Goal: Task Accomplishment & Management: Manage account settings

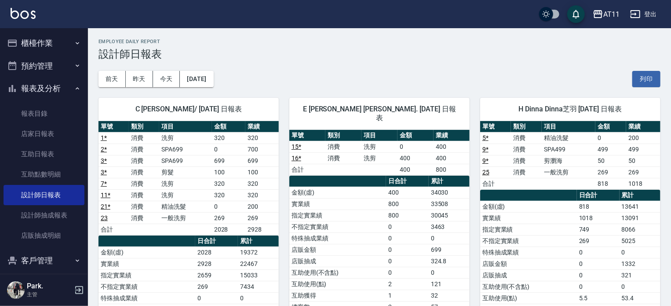
click at [40, 35] on button "櫃檯作業" at bounding box center [44, 43] width 81 height 23
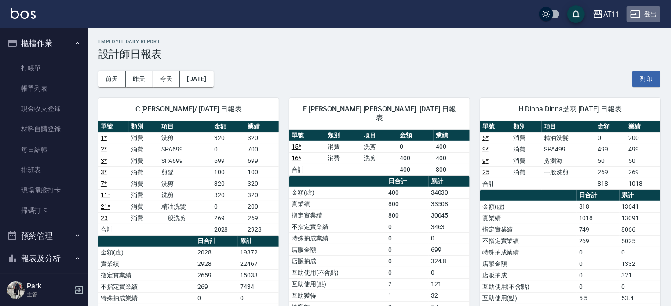
click at [641, 15] on button "登出" at bounding box center [644, 14] width 34 height 16
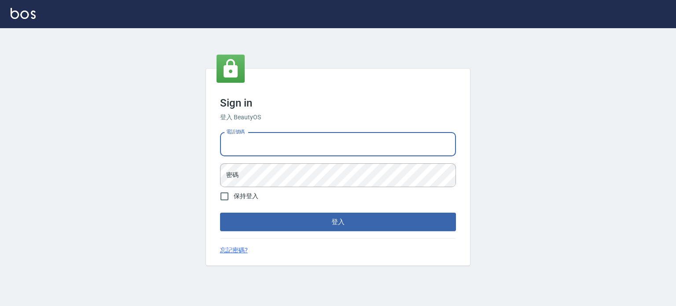
drag, startPoint x: 0, startPoint y: 0, endPoint x: 364, endPoint y: 147, distance: 392.9
click at [364, 147] on input "電話號碼" at bounding box center [338, 144] width 236 height 24
type input "0987925494"
click at [220, 212] on button "登入" at bounding box center [338, 221] width 236 height 18
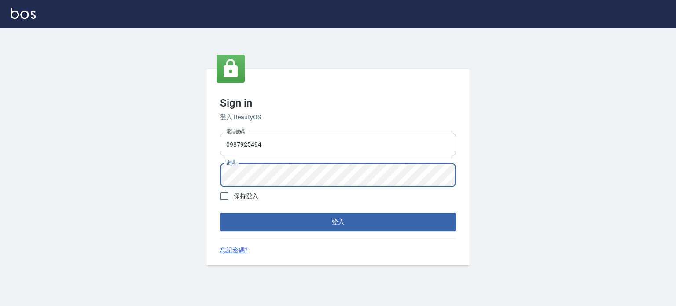
click at [220, 212] on button "登入" at bounding box center [338, 221] width 236 height 18
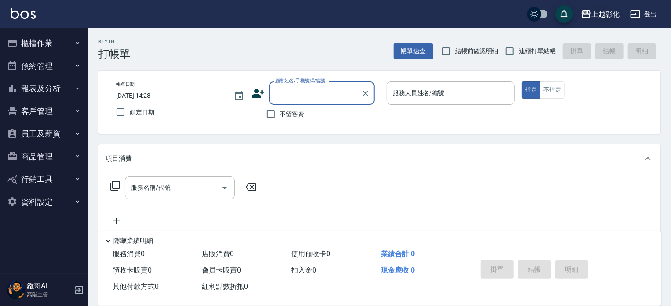
click at [597, 12] on div "上越彰化" at bounding box center [606, 14] width 28 height 11
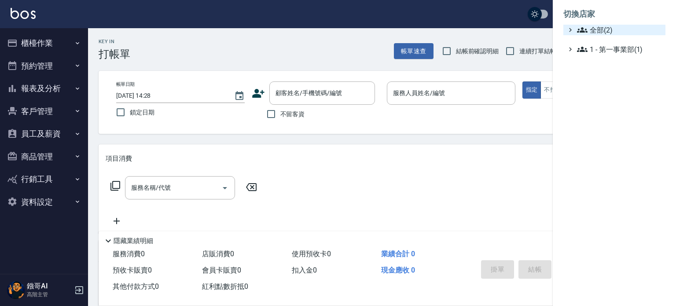
click at [596, 28] on span "全部(2)" at bounding box center [619, 30] width 85 height 11
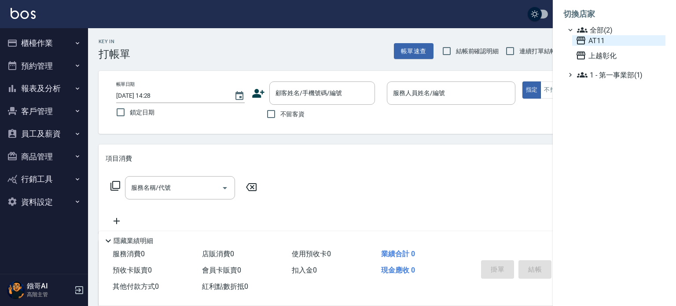
click at [597, 39] on span "AT11" at bounding box center [618, 40] width 86 height 11
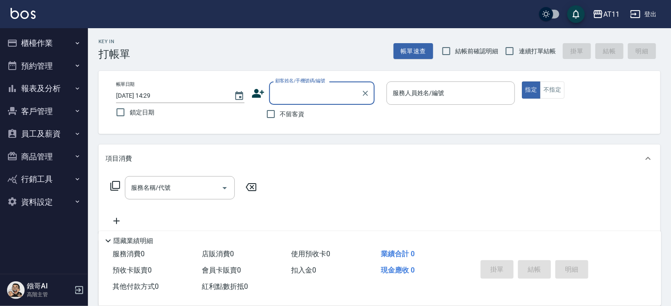
click at [42, 88] on button "報表及分析" at bounding box center [44, 88] width 81 height 23
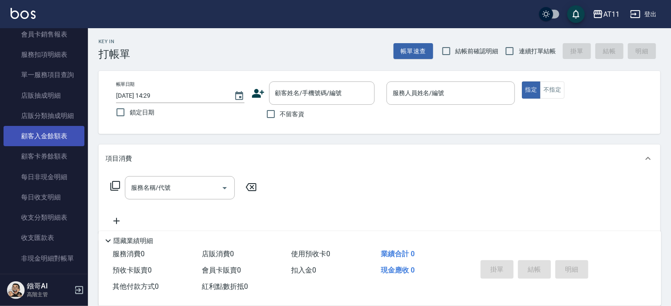
scroll to position [616, 0]
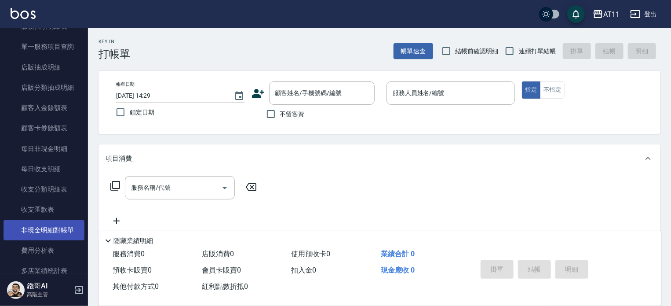
click at [48, 230] on link "非現金明細對帳單" at bounding box center [44, 230] width 81 height 20
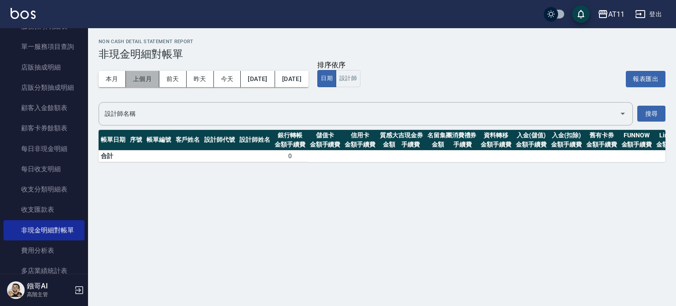
click at [146, 79] on button "上個月" at bounding box center [142, 79] width 33 height 16
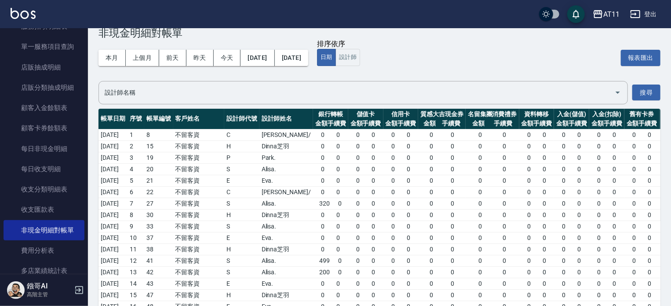
scroll to position [88, 0]
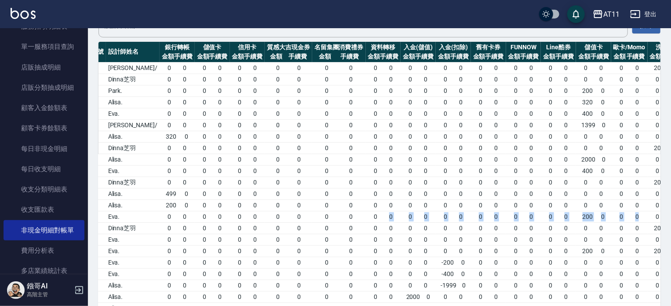
drag, startPoint x: 513, startPoint y: 215, endPoint x: 675, endPoint y: 219, distance: 161.9
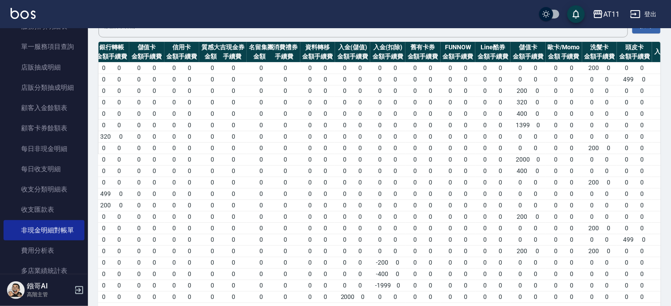
click at [431, 166] on span "0 0" at bounding box center [423, 170] width 31 height 9
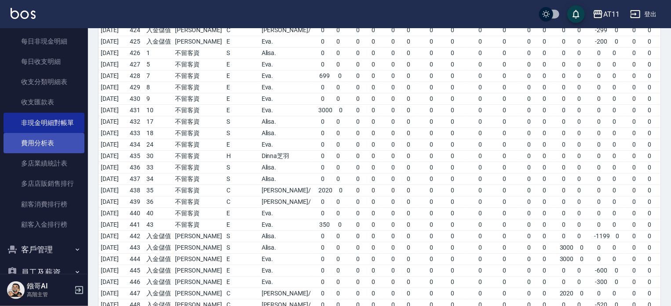
scroll to position [723, 0]
click at [36, 146] on link "費用分析表" at bounding box center [44, 143] width 81 height 20
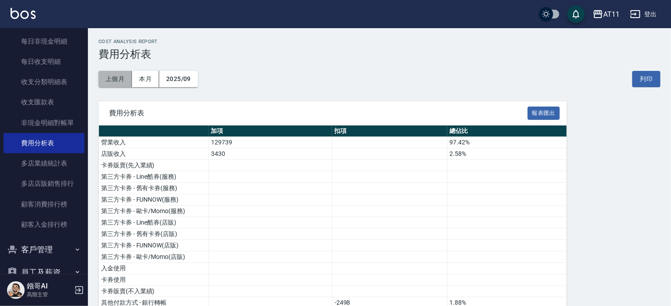
click at [113, 79] on button "上個月" at bounding box center [115, 79] width 33 height 16
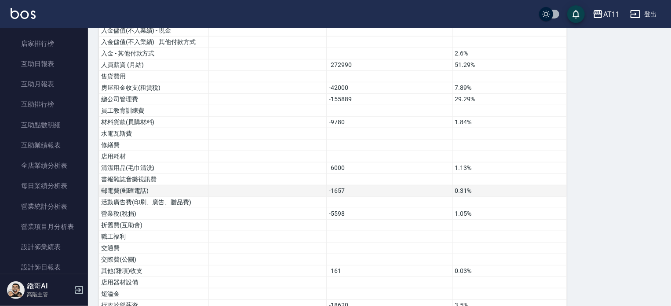
scroll to position [215, 0]
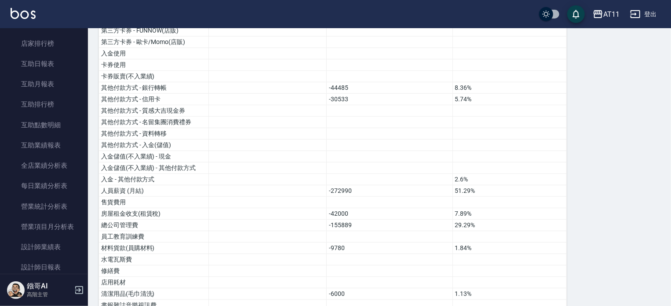
click at [650, 13] on button "登出" at bounding box center [644, 14] width 34 height 16
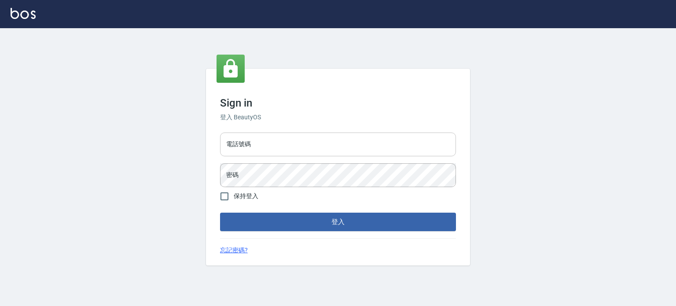
click at [319, 144] on input "電話號碼" at bounding box center [338, 144] width 236 height 24
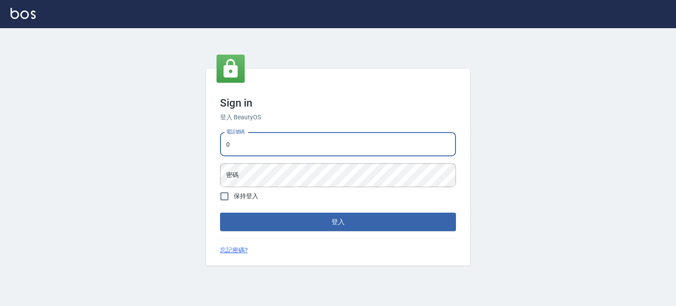
type input "09"
drag, startPoint x: 0, startPoint y: 0, endPoint x: 319, endPoint y: 144, distance: 350.2
click at [319, 144] on input "電話號碼" at bounding box center [338, 144] width 236 height 24
type input "0"
type input "0953539532"
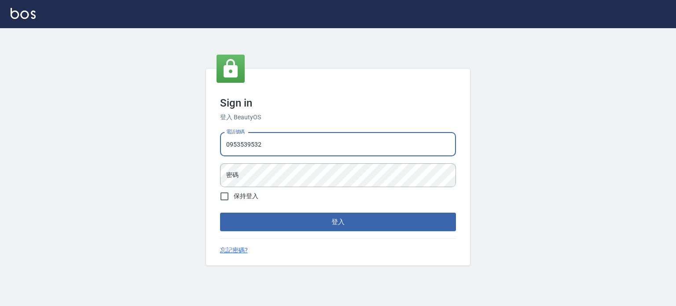
click at [220, 212] on button "登入" at bounding box center [338, 221] width 236 height 18
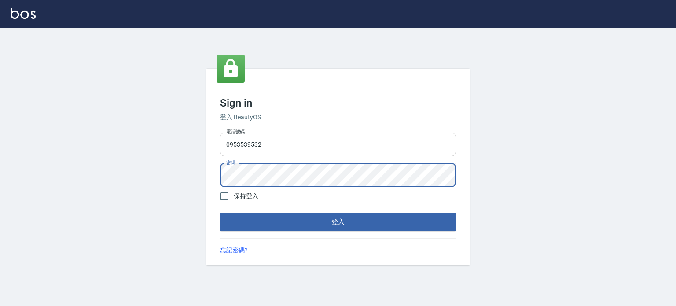
click at [220, 212] on button "登入" at bounding box center [338, 221] width 236 height 18
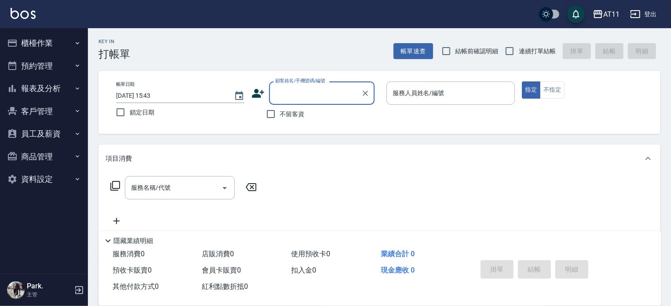
click at [34, 106] on button "客戶管理" at bounding box center [44, 111] width 81 height 23
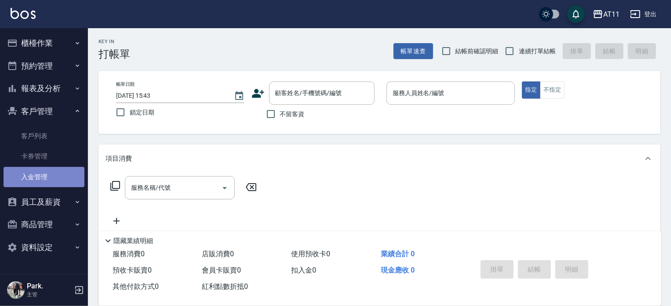
click at [49, 175] on link "入金管理" at bounding box center [44, 177] width 81 height 20
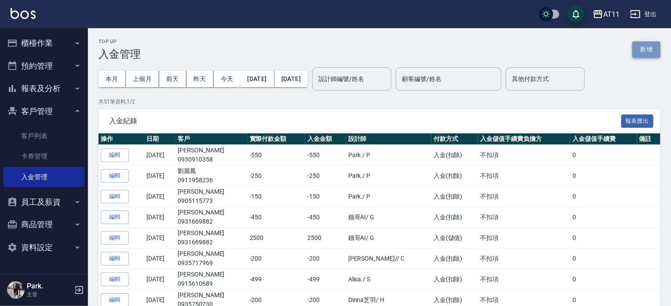
click at [639, 51] on button "新增" at bounding box center [647, 49] width 28 height 16
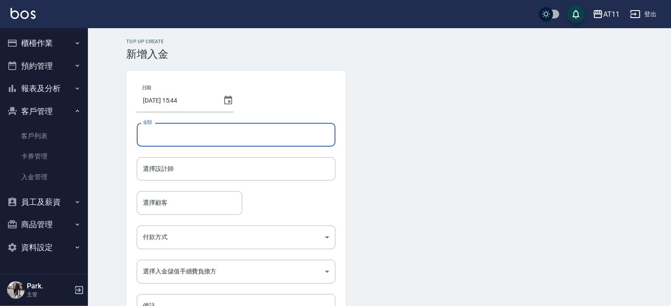
click at [174, 133] on input "金額" at bounding box center [236, 135] width 199 height 24
type input "-200"
click at [167, 161] on div "選擇設計師 選擇設計師" at bounding box center [236, 168] width 199 height 23
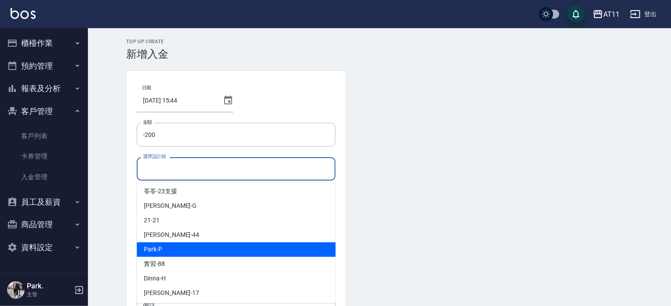
scroll to position [88, 0]
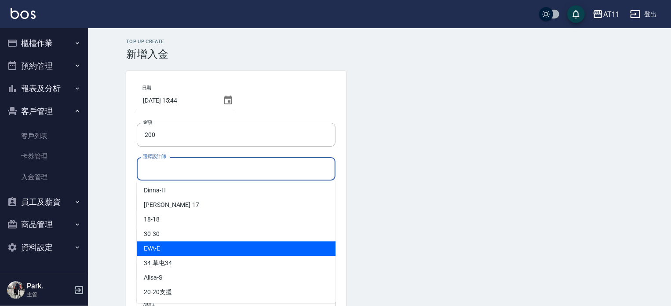
click at [204, 243] on div "EVA -E" at bounding box center [236, 248] width 199 height 15
type input "EVA-E"
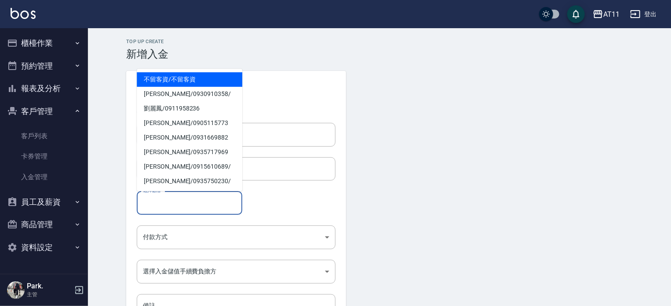
click at [180, 200] on input "選擇顧客" at bounding box center [190, 202] width 98 height 15
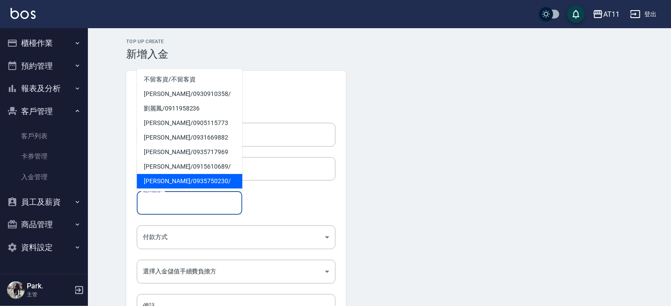
type input "t"
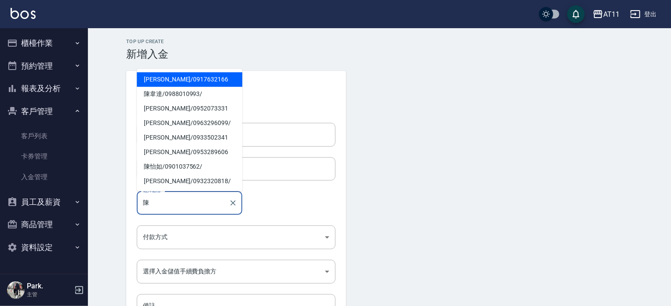
click at [185, 80] on span "陳軍樺 / 0917632166" at bounding box center [190, 79] width 106 height 15
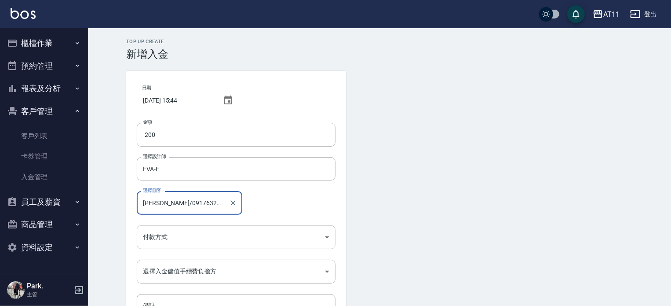
type input "陳軍樺/0917632166"
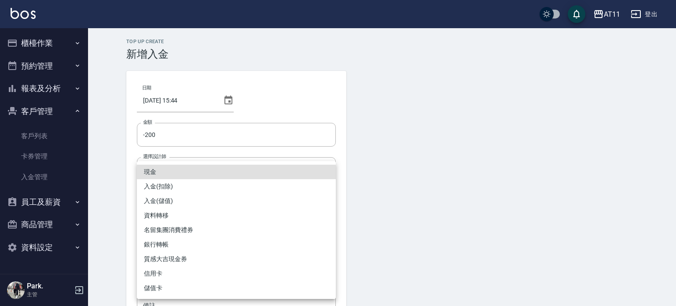
click at [166, 239] on body "AT11 登出 櫃檯作業 打帳單 帳單列表 現金收支登錄 材料自購登錄 每日結帳 排班表 現場電腦打卡 掃碼打卡 預約管理 預約管理 單日預約紀錄 單週預約紀…" at bounding box center [338, 182] width 676 height 365
click at [180, 181] on li "入金(扣除)" at bounding box center [236, 186] width 199 height 15
type input "入金(扣除)"
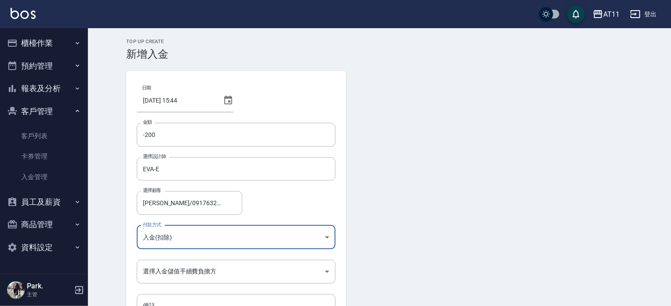
scroll to position [59, 0]
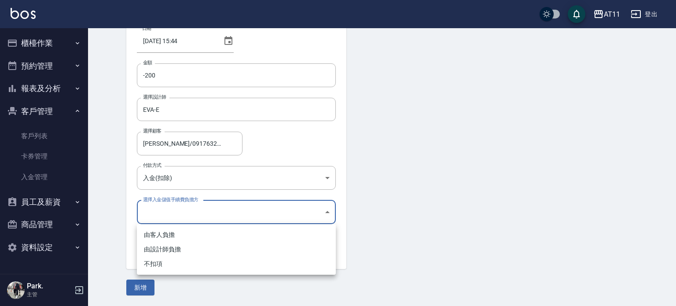
click at [170, 204] on body "AT11 登出 櫃檯作業 打帳單 帳單列表 現金收支登錄 材料自購登錄 每日結帳 排班表 現場電腦打卡 掃碼打卡 預約管理 預約管理 單日預約紀錄 單週預約紀…" at bounding box center [338, 123] width 676 height 365
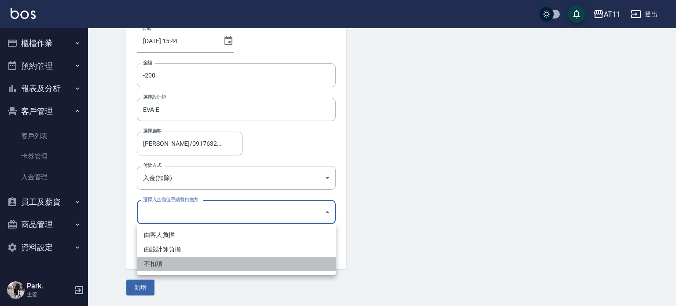
click at [163, 263] on li "不扣項" at bounding box center [236, 263] width 199 height 15
type input "WITHOUTHANDLINGFEE"
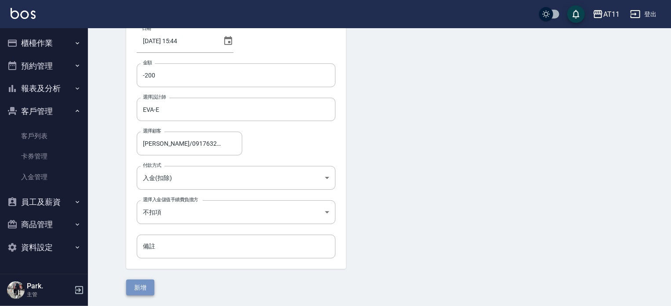
click at [150, 288] on button "新增" at bounding box center [140, 287] width 28 height 16
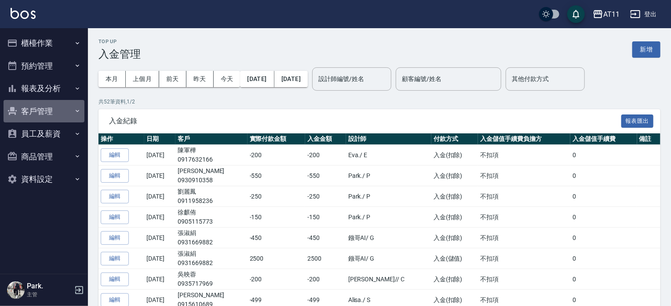
click at [38, 109] on button "客戶管理" at bounding box center [44, 111] width 81 height 23
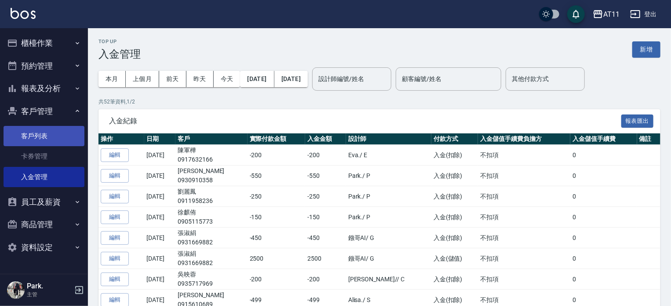
click at [44, 144] on link "客戶列表" at bounding box center [44, 136] width 81 height 20
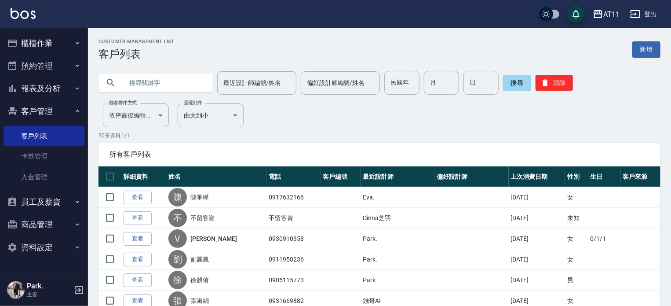
drag, startPoint x: 134, startPoint y: 195, endPoint x: 141, endPoint y: 193, distance: 6.8
click at [135, 195] on link "查看" at bounding box center [138, 197] width 28 height 14
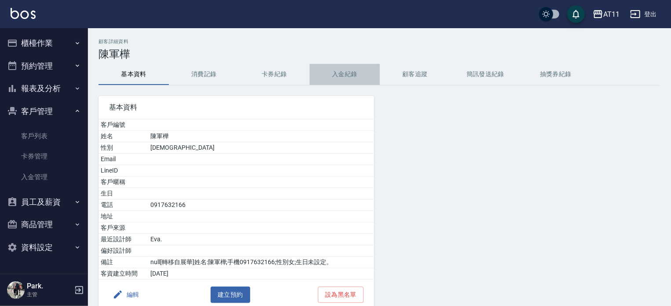
click at [333, 80] on button "入金紀錄" at bounding box center [345, 74] width 70 height 21
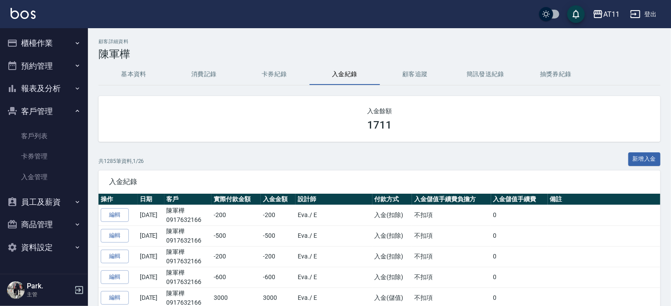
click at [44, 37] on button "櫃檯作業" at bounding box center [44, 43] width 81 height 23
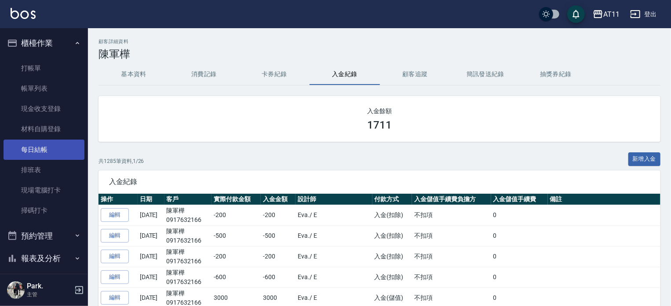
click at [44, 146] on link "每日結帳" at bounding box center [44, 149] width 81 height 20
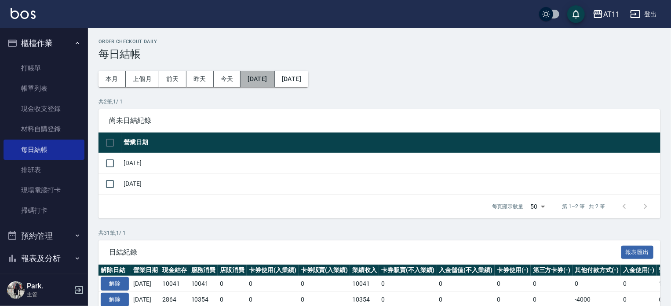
click at [269, 86] on button "[DATE]" at bounding box center [258, 79] width 34 height 16
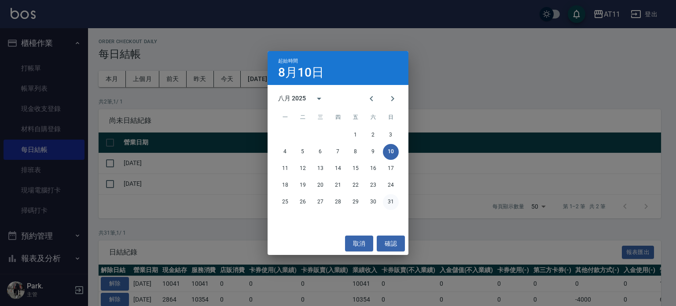
click at [392, 201] on button "31" at bounding box center [391, 202] width 16 height 16
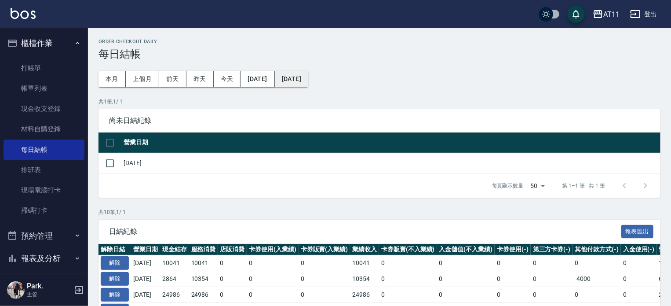
click at [308, 82] on button "[DATE]" at bounding box center [291, 79] width 33 height 16
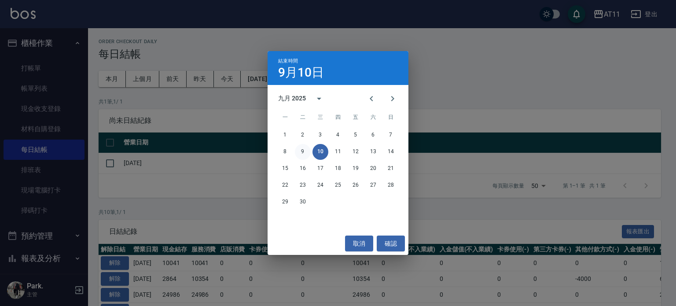
click at [301, 150] on button "9" at bounding box center [303, 152] width 16 height 16
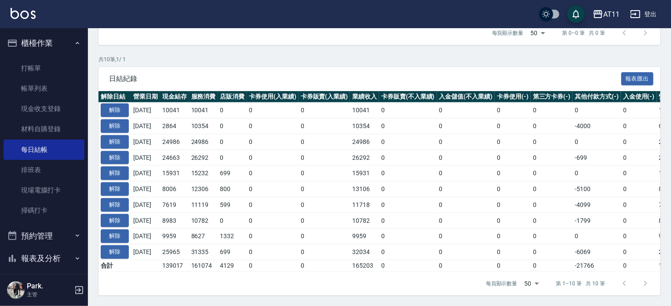
scroll to position [137, 0]
